Goal: Transaction & Acquisition: Purchase product/service

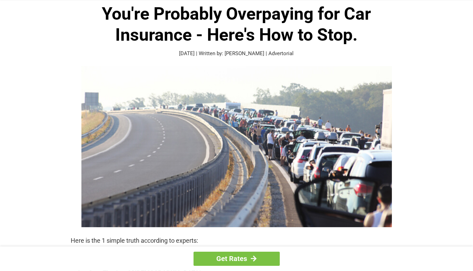
scroll to position [34, 0]
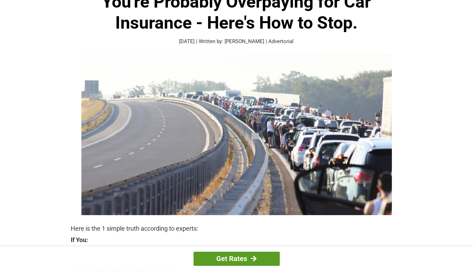
click at [225, 252] on link "Get Rates" at bounding box center [236, 259] width 86 height 14
click at [231, 258] on link "Get Rates" at bounding box center [236, 259] width 86 height 14
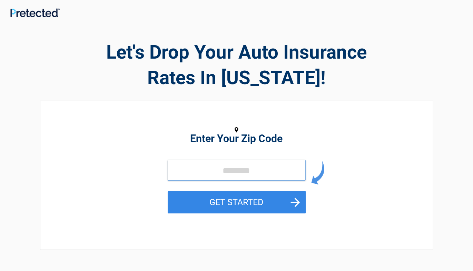
click at [197, 175] on input "tel" at bounding box center [237, 170] width 138 height 21
type input "*****"
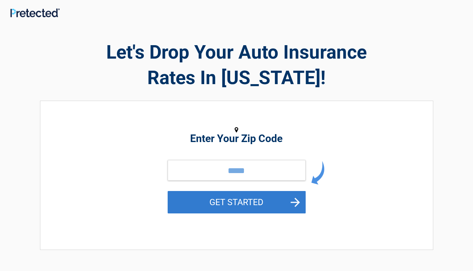
click at [211, 202] on button "GET STARTED" at bounding box center [237, 202] width 138 height 22
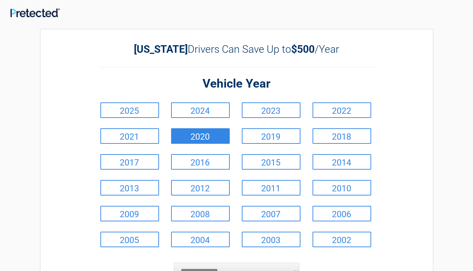
click at [193, 136] on link "2020" at bounding box center [200, 136] width 59 height 16
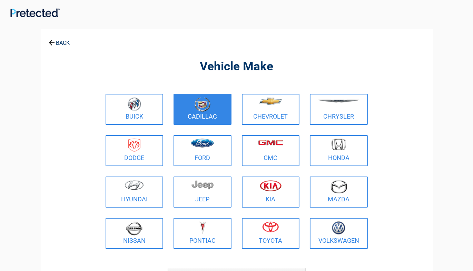
click at [207, 110] on img at bounding box center [202, 104] width 16 height 14
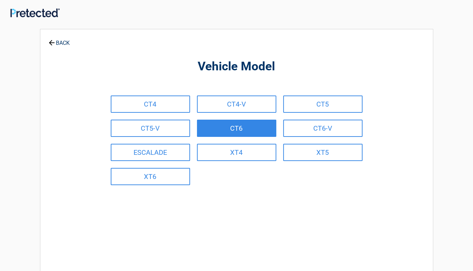
click at [230, 130] on link "CT6" at bounding box center [236, 128] width 79 height 17
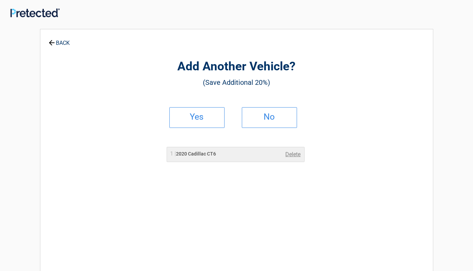
click at [190, 119] on h2 "Yes" at bounding box center [197, 116] width 41 height 5
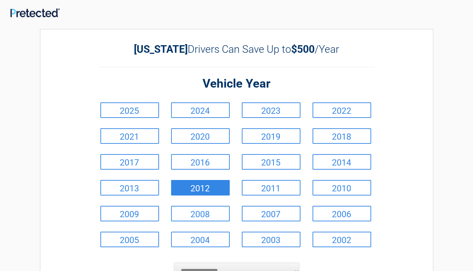
click at [215, 187] on link "2012" at bounding box center [200, 188] width 59 height 16
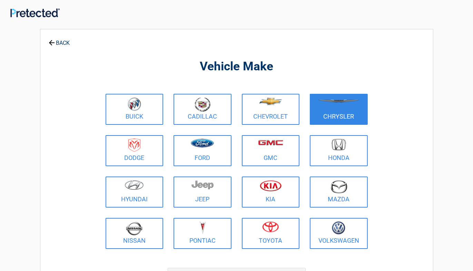
drag, startPoint x: 327, startPoint y: 109, endPoint x: 327, endPoint y: 123, distance: 14.5
click at [323, 114] on link "Chrysler" at bounding box center [339, 109] width 58 height 31
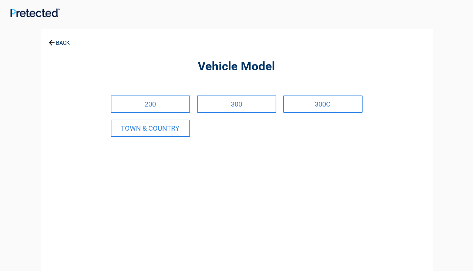
drag, startPoint x: 62, startPoint y: 35, endPoint x: 61, endPoint y: 41, distance: 6.3
click at [61, 41] on link "BACK" at bounding box center [59, 40] width 24 height 12
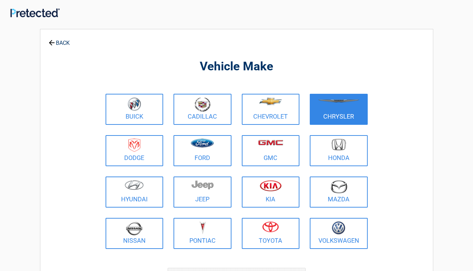
click at [359, 117] on link "Chrysler" at bounding box center [339, 109] width 58 height 31
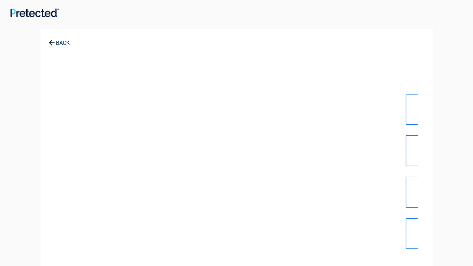
click at [359, 117] on div "**********" at bounding box center [236, 167] width 393 height 277
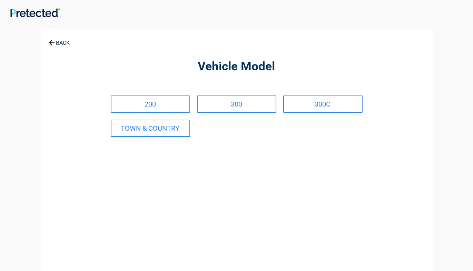
drag, startPoint x: 36, startPoint y: 28, endPoint x: 50, endPoint y: 62, distance: 36.9
click at [50, 62] on div "**********" at bounding box center [236, 197] width 403 height 356
click at [61, 42] on link "BACK" at bounding box center [59, 40] width 24 height 12
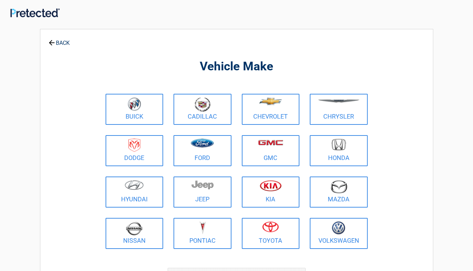
click at [60, 43] on link "BACK" at bounding box center [59, 40] width 24 height 12
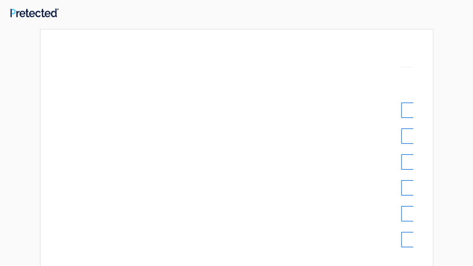
click at [60, 43] on div "**********" at bounding box center [236, 165] width 393 height 272
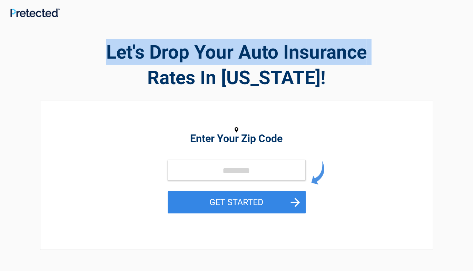
drag, startPoint x: 62, startPoint y: 62, endPoint x: 67, endPoint y: 74, distance: 13.0
click at [67, 74] on h2 "Let's Drop Your Auto Insurance Rates In Tennessee!" at bounding box center [236, 64] width 393 height 51
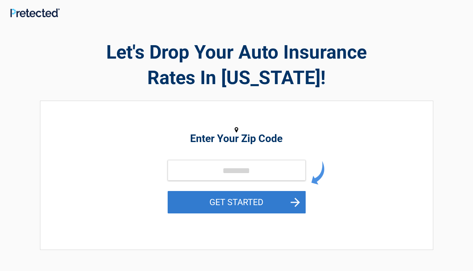
click at [202, 193] on form "GET STARTED" at bounding box center [237, 194] width 138 height 69
drag, startPoint x: 208, startPoint y: 203, endPoint x: 198, endPoint y: 191, distance: 16.2
click at [198, 191] on button "GET STARTED" at bounding box center [237, 202] width 138 height 22
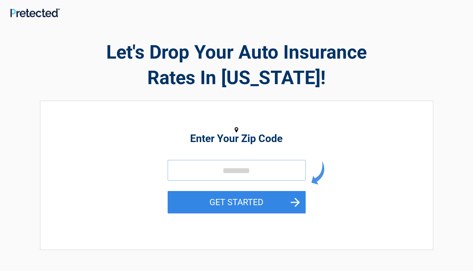
click at [199, 168] on input "tel" at bounding box center [237, 170] width 138 height 21
type input "*****"
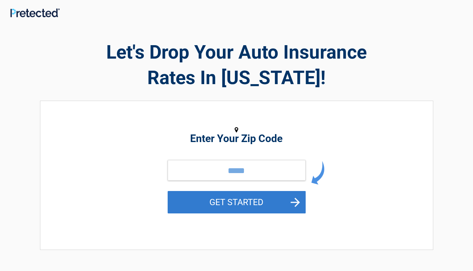
click at [208, 199] on button "GET STARTED" at bounding box center [237, 202] width 138 height 22
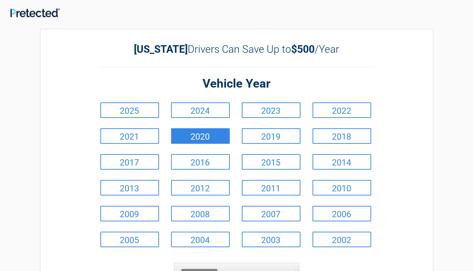
drag, startPoint x: 221, startPoint y: 126, endPoint x: 220, endPoint y: 137, distance: 10.7
click at [220, 137] on li "2020" at bounding box center [201, 136] width 71 height 26
click at [221, 137] on link "2020" at bounding box center [200, 136] width 59 height 16
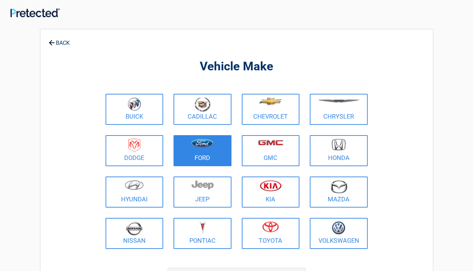
click at [218, 135] on link "Ford" at bounding box center [202, 150] width 58 height 31
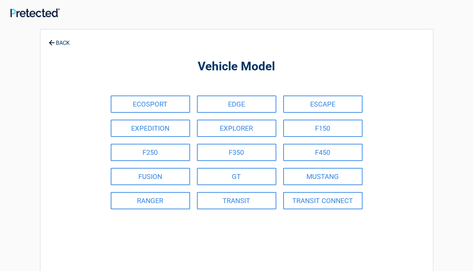
click at [52, 37] on link "BACK" at bounding box center [59, 40] width 24 height 12
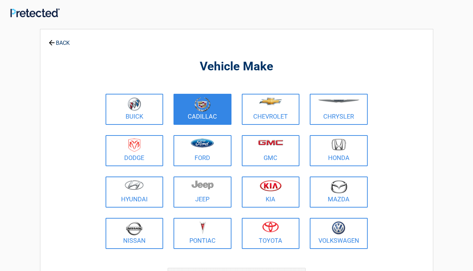
drag, startPoint x: 192, startPoint y: 103, endPoint x: 196, endPoint y: 108, distance: 7.1
click at [196, 108] on figure at bounding box center [203, 105] width 50 height 16
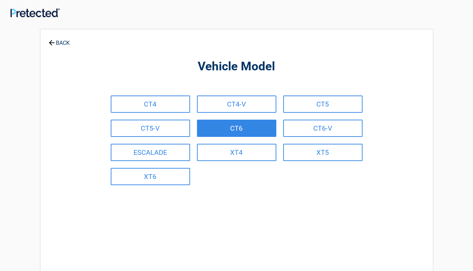
click at [203, 126] on link "CT6" at bounding box center [236, 128] width 79 height 17
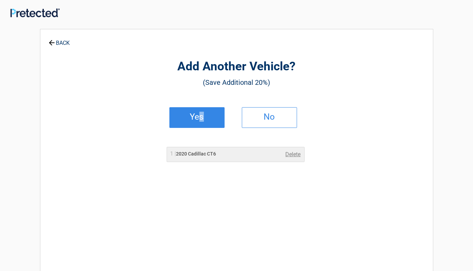
drag, startPoint x: 203, startPoint y: 117, endPoint x: 196, endPoint y: 121, distance: 8.6
click at [197, 119] on h2 "Yes" at bounding box center [197, 116] width 41 height 5
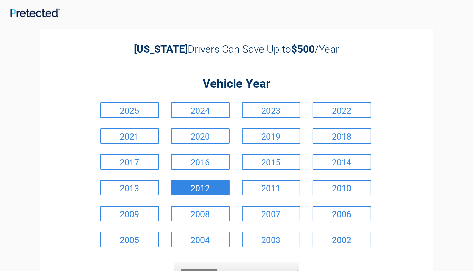
click at [197, 185] on link "2012" at bounding box center [200, 188] width 59 height 16
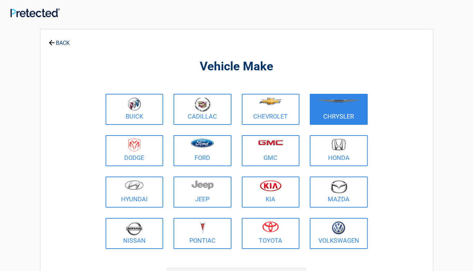
drag, startPoint x: 325, startPoint y: 109, endPoint x: 329, endPoint y: 121, distance: 12.0
click at [332, 117] on link "Chrysler" at bounding box center [339, 109] width 58 height 31
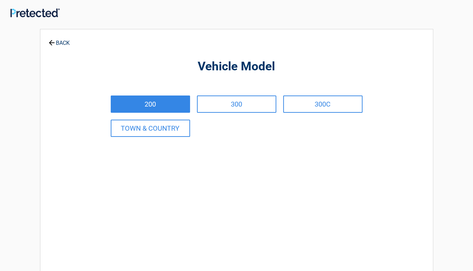
drag, startPoint x: 152, startPoint y: 99, endPoint x: 149, endPoint y: 101, distance: 3.9
click at [150, 100] on link "200" at bounding box center [150, 104] width 79 height 17
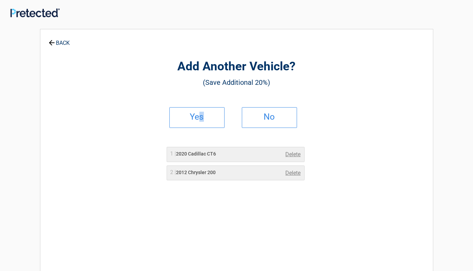
drag, startPoint x: 183, startPoint y: 101, endPoint x: 162, endPoint y: 92, distance: 22.9
click at [166, 94] on div "Add Another Vehicle? (Save Additional 20%) Yes No 1 | 2020 Cadillac CT6 Delete …" at bounding box center [236, 149] width 317 height 227
drag, startPoint x: 281, startPoint y: 110, endPoint x: 326, endPoint y: 272, distance: 168.5
click at [326, 271] on html "**********" at bounding box center [236, 247] width 473 height 494
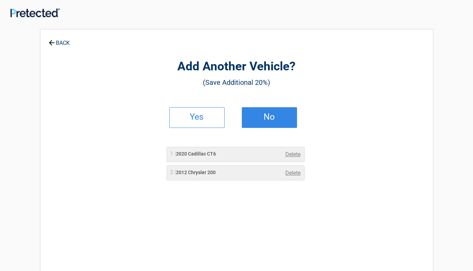
click at [269, 122] on link "No" at bounding box center [269, 117] width 55 height 21
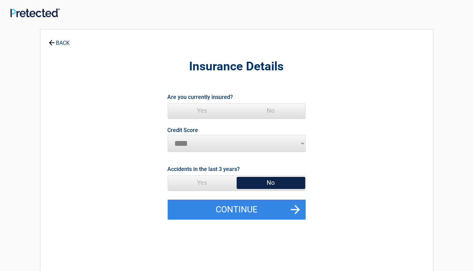
drag, startPoint x: 202, startPoint y: 107, endPoint x: 163, endPoint y: 121, distance: 41.9
click at [200, 107] on span "Yes" at bounding box center [202, 111] width 69 height 14
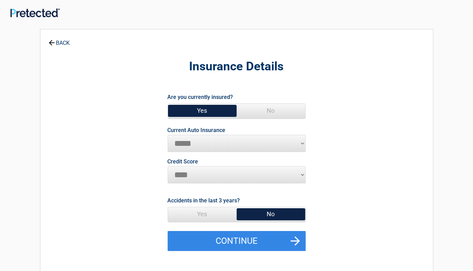
click at [185, 147] on select "**********" at bounding box center [237, 143] width 138 height 17
select select "**********"
click at [168, 135] on select "**********" at bounding box center [237, 143] width 138 height 17
click at [216, 116] on span "Yes" at bounding box center [202, 111] width 69 height 14
click at [210, 111] on span "Yes" at bounding box center [202, 111] width 69 height 14
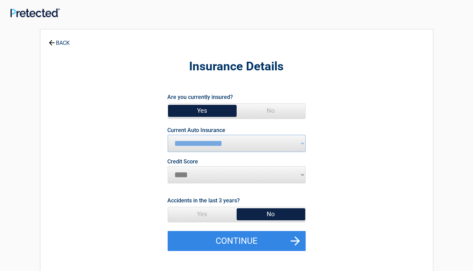
click at [183, 108] on span "Yes" at bounding box center [202, 111] width 69 height 14
click at [183, 109] on span "Yes" at bounding box center [202, 111] width 69 height 14
click at [301, 174] on select "********* **** ******* ****" at bounding box center [237, 174] width 138 height 17
select select "*********"
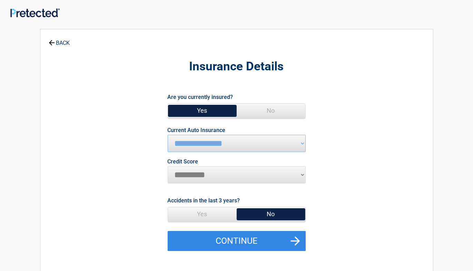
click at [168, 166] on select "********* **** ******* ****" at bounding box center [237, 174] width 138 height 17
click at [266, 216] on span "No" at bounding box center [271, 214] width 69 height 14
click at [263, 212] on span "No" at bounding box center [271, 214] width 69 height 14
click at [278, 209] on span "No" at bounding box center [271, 214] width 69 height 14
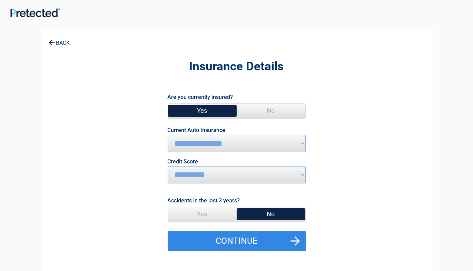
click at [263, 227] on div "Accidents in the last 3 years? Yes No" at bounding box center [237, 213] width 138 height 36
click at [268, 224] on div "Accidents in the last 3 years? Yes No" at bounding box center [237, 213] width 138 height 36
drag, startPoint x: 275, startPoint y: 212, endPoint x: 295, endPoint y: 204, distance: 21.6
click at [295, 204] on div "Accidents in the last 3 years? Yes No" at bounding box center [237, 213] width 138 height 36
drag, startPoint x: 283, startPoint y: 211, endPoint x: 273, endPoint y: 212, distance: 9.7
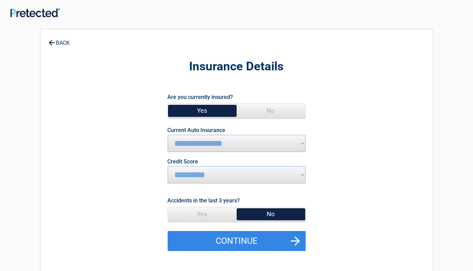
click at [272, 213] on span "No" at bounding box center [271, 214] width 69 height 14
click at [273, 212] on span "No" at bounding box center [271, 214] width 69 height 14
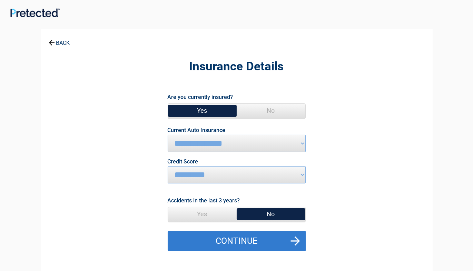
click at [266, 240] on button "Continue" at bounding box center [237, 241] width 138 height 20
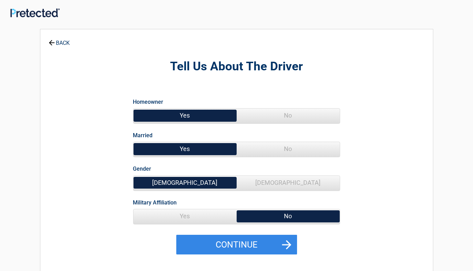
click at [170, 117] on span "Yes" at bounding box center [184, 116] width 103 height 14
click at [166, 111] on span "Yes" at bounding box center [184, 116] width 103 height 14
click at [164, 115] on span "Yes" at bounding box center [184, 116] width 103 height 14
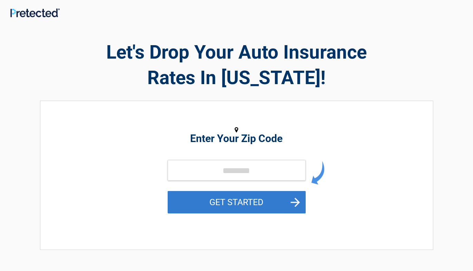
click at [219, 207] on button "GET STARTED" at bounding box center [237, 202] width 138 height 22
click at [223, 200] on button "GET STARTED" at bounding box center [237, 202] width 138 height 22
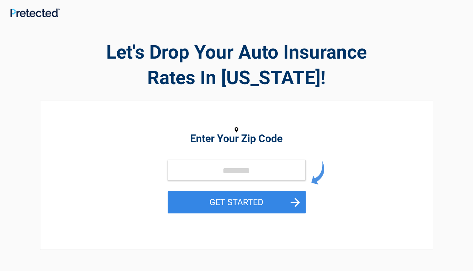
click at [228, 224] on form "GET STARTED" at bounding box center [237, 194] width 138 height 69
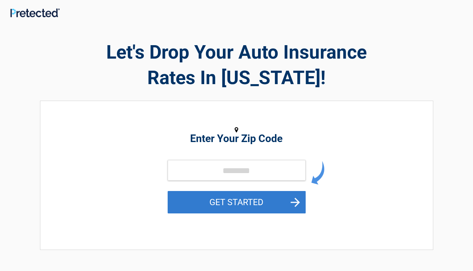
click at [228, 203] on button "GET STARTED" at bounding box center [237, 202] width 138 height 22
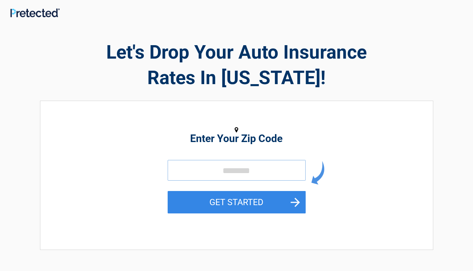
click at [239, 170] on input "tel" at bounding box center [237, 170] width 138 height 21
type input "*****"
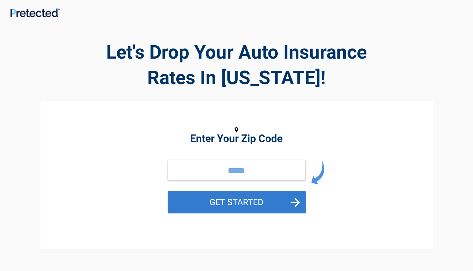
click at [239, 202] on button "GET STARTED" at bounding box center [237, 202] width 138 height 22
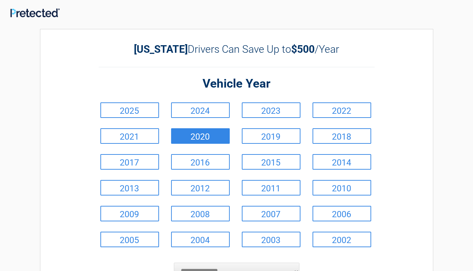
click at [212, 139] on link "2020" at bounding box center [200, 136] width 59 height 16
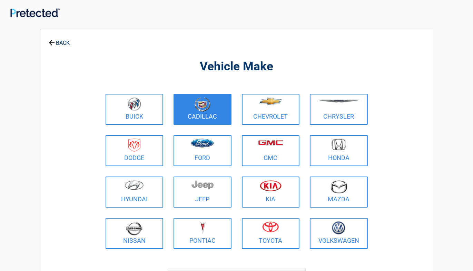
click at [207, 118] on link "Cadillac" at bounding box center [202, 109] width 58 height 31
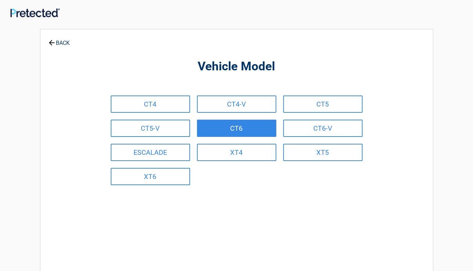
click at [224, 126] on link "CT6" at bounding box center [236, 128] width 79 height 17
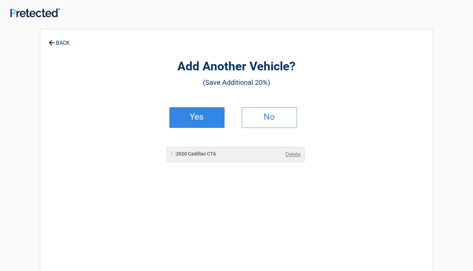
click at [204, 114] on h2 "Yes" at bounding box center [197, 116] width 41 height 5
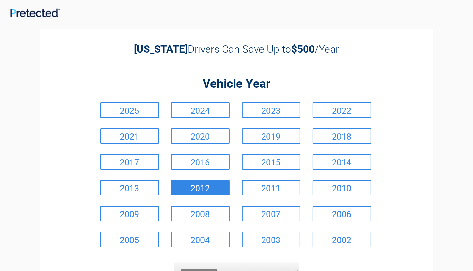
click at [217, 187] on link "2012" at bounding box center [200, 188] width 59 height 16
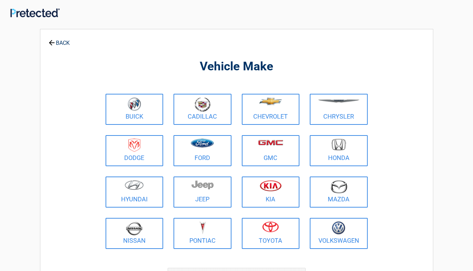
drag, startPoint x: 348, startPoint y: 111, endPoint x: 342, endPoint y: 108, distance: 6.5
click at [345, 108] on figure at bounding box center [339, 105] width 50 height 16
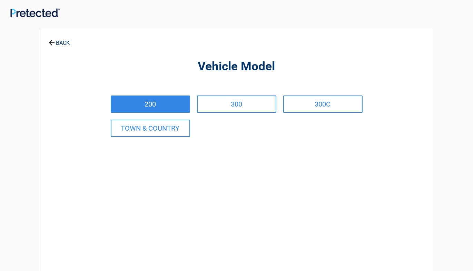
click at [150, 106] on link "200" at bounding box center [150, 104] width 79 height 17
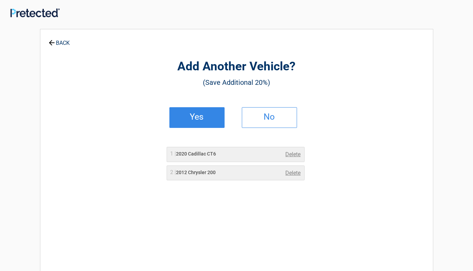
drag, startPoint x: 276, startPoint y: 117, endPoint x: 267, endPoint y: 126, distance: 12.9
click at [274, 117] on h2 "No" at bounding box center [269, 116] width 41 height 5
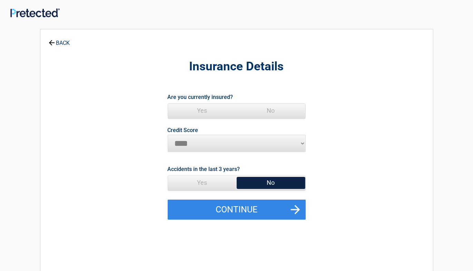
click at [206, 114] on span "Yes" at bounding box center [202, 111] width 69 height 14
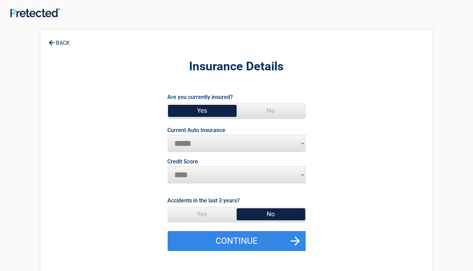
click at [188, 143] on select "**********" at bounding box center [237, 143] width 138 height 17
select select "**********"
click at [168, 135] on select "**********" at bounding box center [237, 143] width 138 height 17
click at [205, 112] on span "Yes" at bounding box center [202, 111] width 69 height 14
click at [200, 107] on span "Yes" at bounding box center [202, 111] width 69 height 14
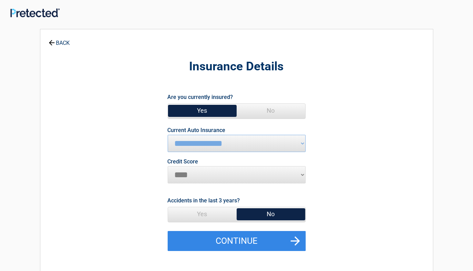
click at [200, 107] on span "Yes" at bounding box center [202, 111] width 69 height 14
drag, startPoint x: 200, startPoint y: 107, endPoint x: 202, endPoint y: 118, distance: 10.8
click at [202, 118] on span "Yes No" at bounding box center [237, 111] width 138 height 16
click at [196, 144] on select "**********" at bounding box center [237, 143] width 138 height 17
click at [190, 140] on select "**********" at bounding box center [237, 143] width 138 height 17
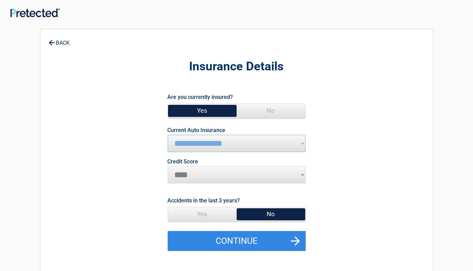
click at [213, 111] on span "Yes" at bounding box center [202, 111] width 69 height 14
click at [193, 141] on select "**********" at bounding box center [237, 143] width 138 height 17
click at [186, 172] on select "********* **** ******* ****" at bounding box center [237, 174] width 138 height 17
drag, startPoint x: 210, startPoint y: 173, endPoint x: 227, endPoint y: 174, distance: 16.9
click at [227, 174] on select "********* **** ******* ****" at bounding box center [237, 174] width 138 height 17
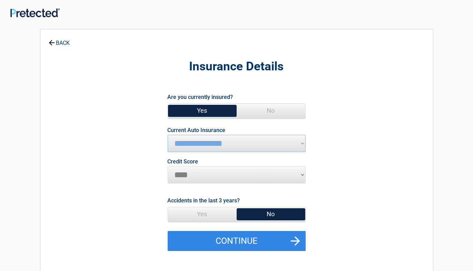
click at [302, 175] on select "********* **** ******* ****" at bounding box center [237, 174] width 138 height 17
select select "*********"
click at [168, 166] on select "********* **** ******* ****" at bounding box center [237, 174] width 138 height 17
click at [267, 212] on span "No" at bounding box center [271, 214] width 69 height 14
click at [267, 209] on span "No" at bounding box center [271, 214] width 69 height 14
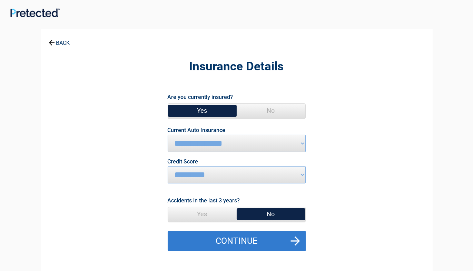
click at [258, 235] on button "Continue" at bounding box center [237, 241] width 138 height 20
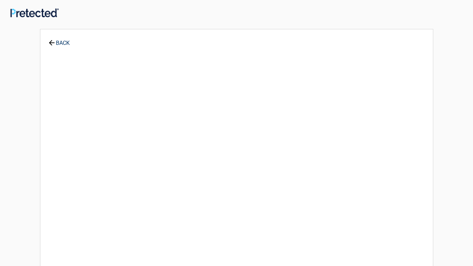
click at [258, 237] on div "**********" at bounding box center [236, 153] width 393 height 248
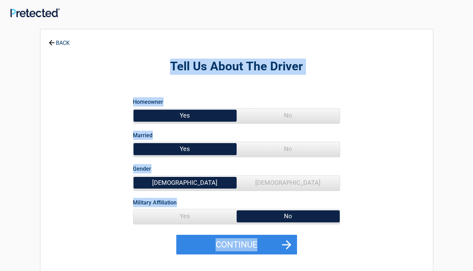
click at [181, 112] on span "Yes" at bounding box center [184, 116] width 103 height 14
click at [179, 114] on span "Yes" at bounding box center [184, 116] width 103 height 14
click at [178, 113] on span "Yes" at bounding box center [184, 116] width 103 height 14
click at [259, 147] on span "No" at bounding box center [288, 149] width 103 height 14
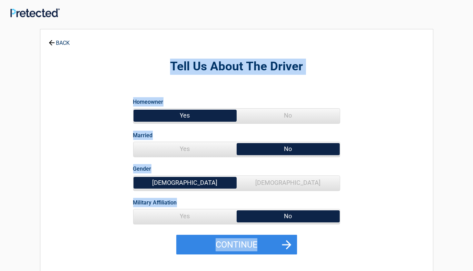
click at [201, 183] on span "[DEMOGRAPHIC_DATA]" at bounding box center [184, 183] width 103 height 14
click at [200, 180] on span "[DEMOGRAPHIC_DATA]" at bounding box center [184, 183] width 103 height 14
click at [200, 181] on span "[DEMOGRAPHIC_DATA]" at bounding box center [184, 183] width 103 height 14
click at [200, 180] on span "[DEMOGRAPHIC_DATA]" at bounding box center [184, 183] width 103 height 14
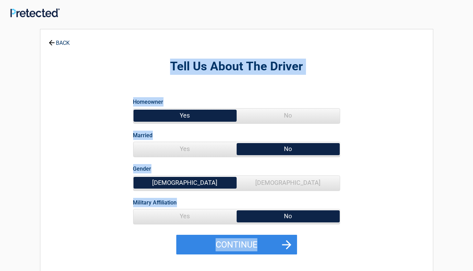
click at [162, 205] on label "Military Affiliation" at bounding box center [155, 202] width 44 height 9
click at [148, 199] on label "Military Affiliation" at bounding box center [155, 202] width 44 height 9
click at [148, 200] on label "Military Affiliation" at bounding box center [155, 202] width 44 height 9
